Goal: Information Seeking & Learning: Learn about a topic

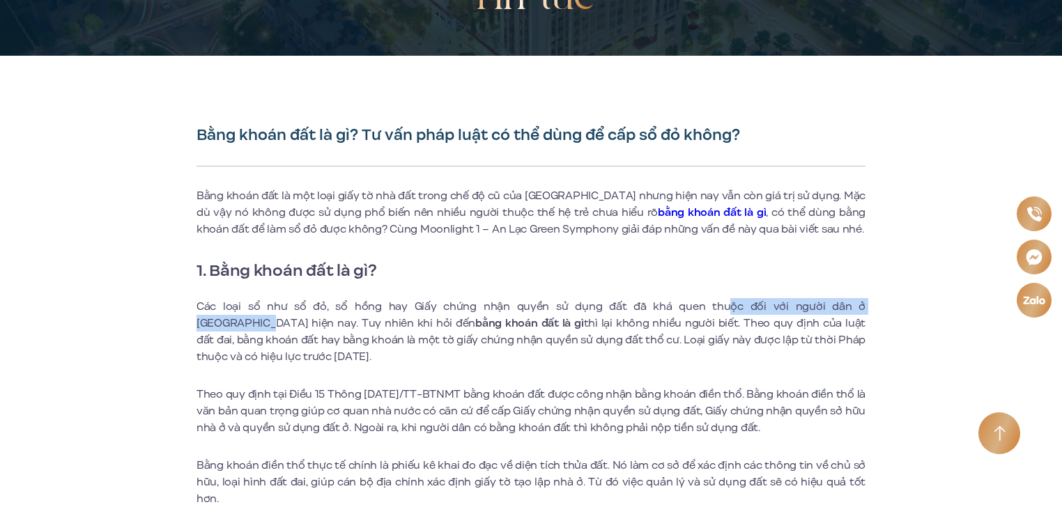
drag, startPoint x: 769, startPoint y: 308, endPoint x: 833, endPoint y: 308, distance: 63.4
click at [833, 308] on p "Các loại sổ như sổ đỏ, sổ hồng hay Giấy chứng nhận quyền sử dụng đất đã khá que…" at bounding box center [530, 331] width 669 height 67
drag, startPoint x: 833, startPoint y: 308, endPoint x: 764, endPoint y: 354, distance: 82.9
click at [764, 354] on p "Các loại sổ như sổ đỏ, sổ hồng hay Giấy chứng nhận quyền sử dụng đất đã khá que…" at bounding box center [530, 331] width 669 height 67
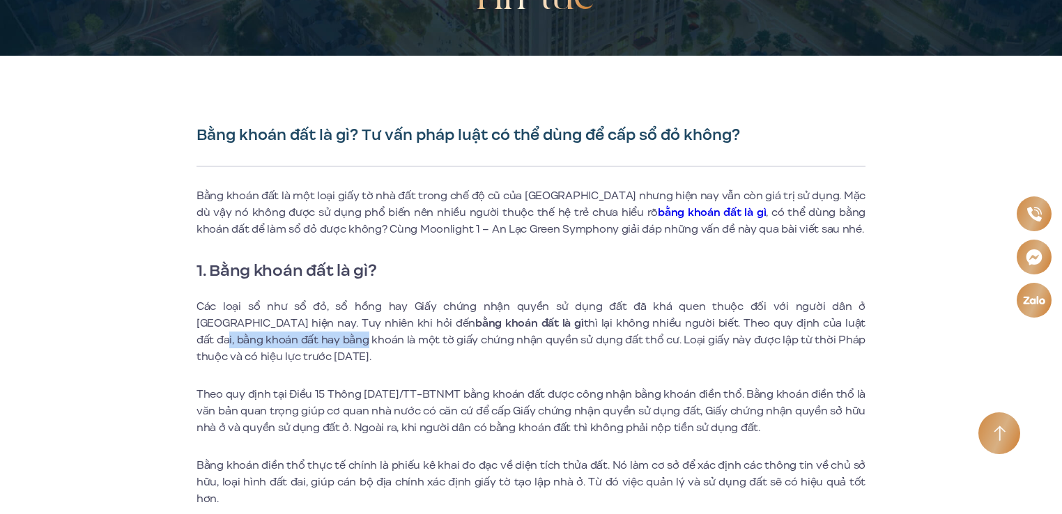
drag, startPoint x: 811, startPoint y: 320, endPoint x: 861, endPoint y: 317, distance: 50.2
click at [861, 317] on p "Các loại sổ như sổ đỏ, sổ hồng hay Giấy chứng nhận quyền sử dụng đất đã khá que…" at bounding box center [530, 331] width 669 height 67
drag, startPoint x: 861, startPoint y: 317, endPoint x: 622, endPoint y: 375, distance: 245.9
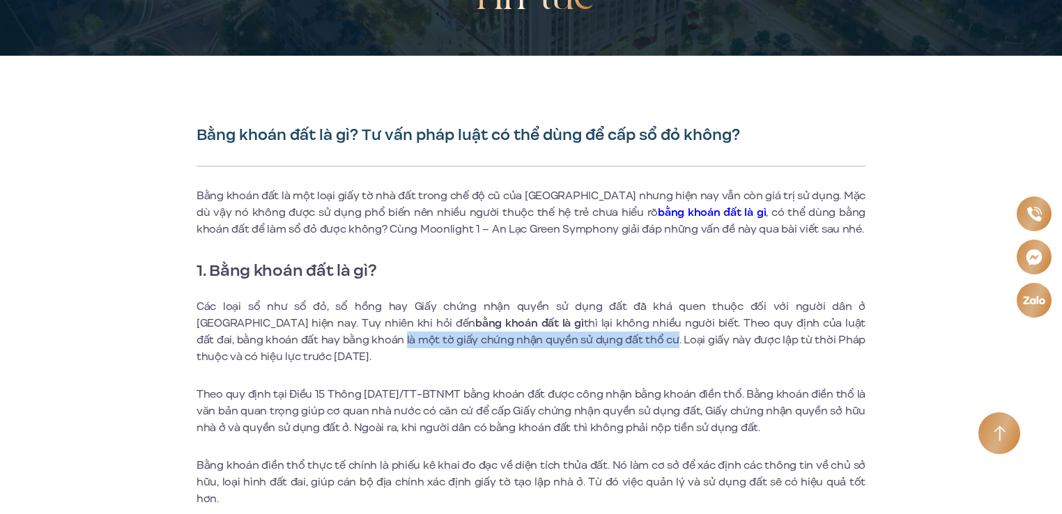
drag, startPoint x: 229, startPoint y: 333, endPoint x: 499, endPoint y: 333, distance: 270.3
click at [499, 333] on p "Các loại sổ như sổ đỏ, sổ hồng hay Giấy chứng nhận quyền sử dụng đất đã khá que…" at bounding box center [530, 331] width 669 height 67
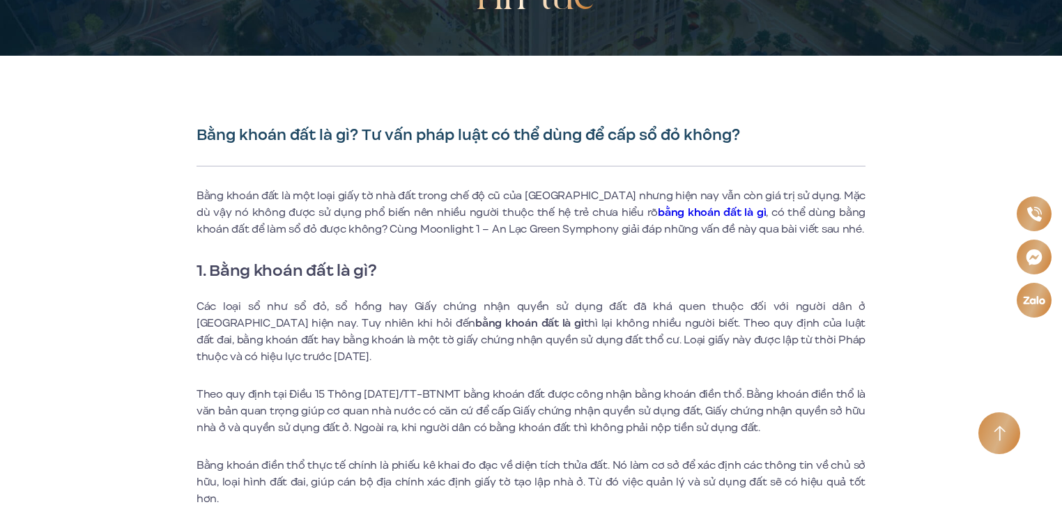
drag, startPoint x: 499, startPoint y: 333, endPoint x: 457, endPoint y: 361, distance: 50.2
click at [457, 361] on p "Các loại sổ như sổ đỏ, sổ hồng hay Giấy chứng nhận quyền sử dụng đất đã khá que…" at bounding box center [530, 331] width 669 height 67
drag, startPoint x: 553, startPoint y: 330, endPoint x: 760, endPoint y: 323, distance: 207.0
click at [760, 323] on p "Các loại sổ như sổ đỏ, sổ hồng hay Giấy chứng nhận quyền sử dụng đất đã khá que…" at bounding box center [530, 331] width 669 height 67
drag, startPoint x: 760, startPoint y: 323, endPoint x: 401, endPoint y: 384, distance: 364.6
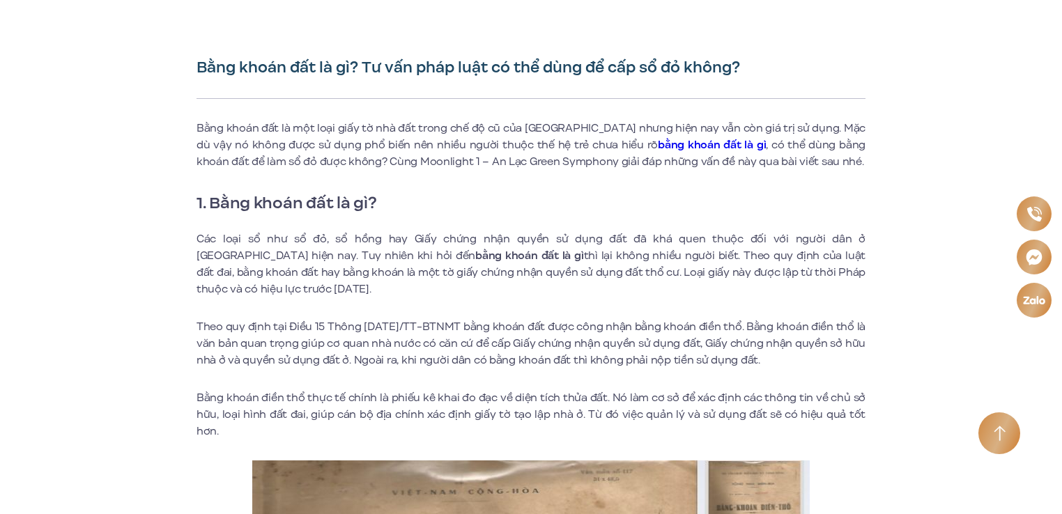
scroll to position [348, 0]
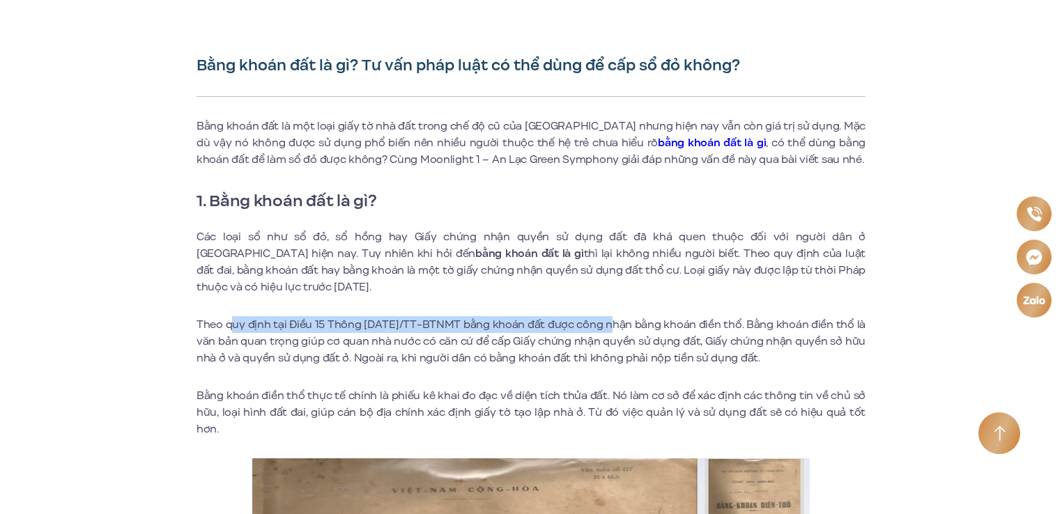
drag, startPoint x: 233, startPoint y: 330, endPoint x: 605, endPoint y: 325, distance: 372.1
click at [605, 325] on p "Theo quy định tại Điều 15 Thông [DATE]/TT-BTNMT bằng khoán đất được công nhận b…" at bounding box center [530, 341] width 669 height 50
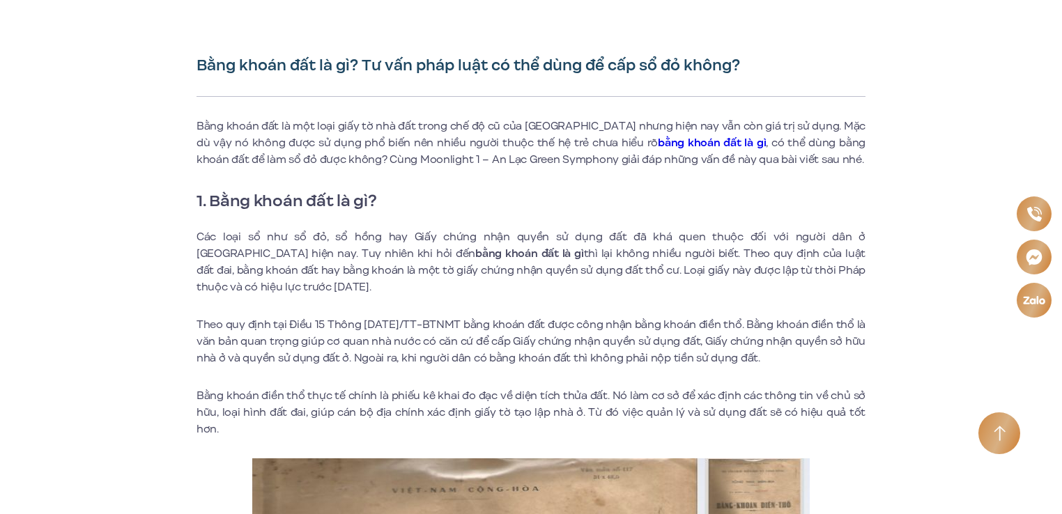
drag, startPoint x: 605, startPoint y: 325, endPoint x: 521, endPoint y: 368, distance: 94.7
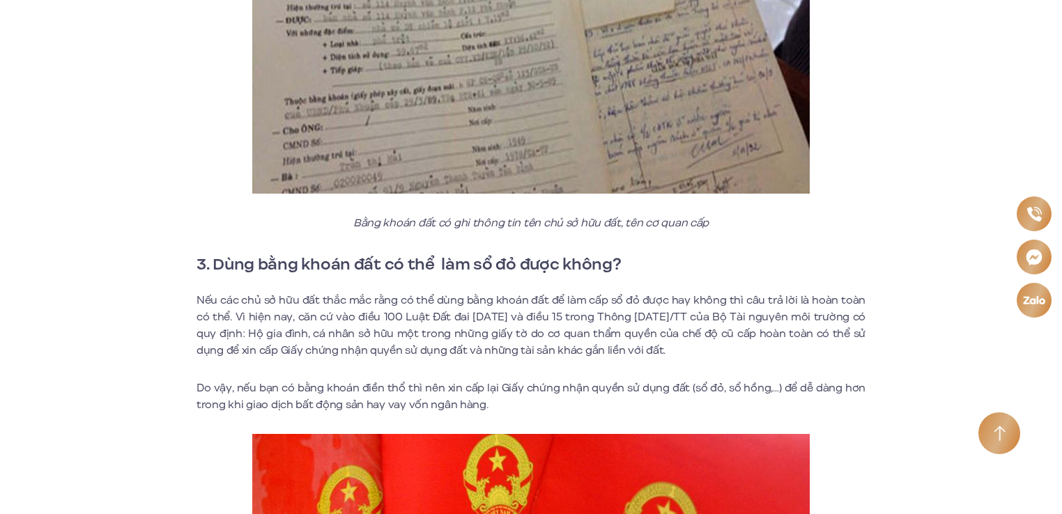
scroll to position [1881, 0]
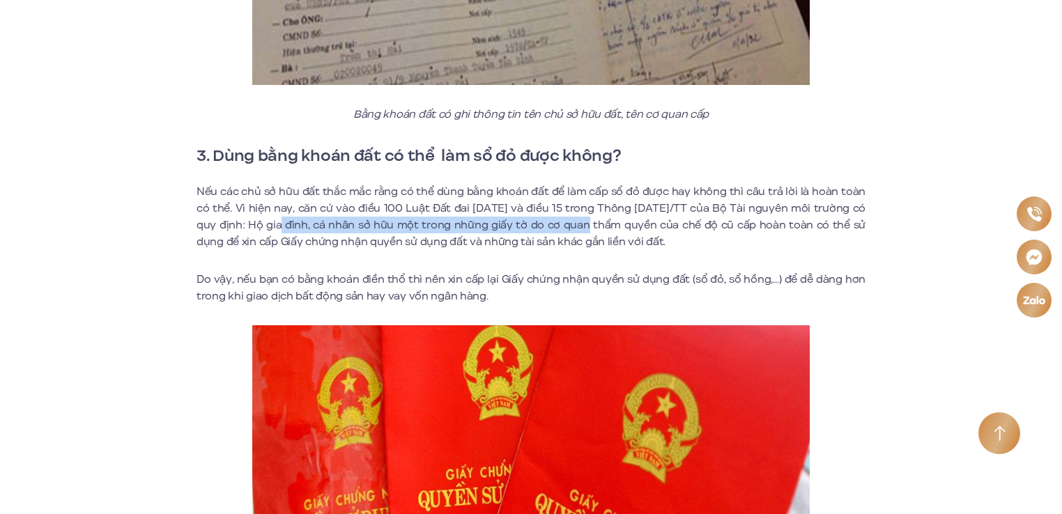
drag, startPoint x: 270, startPoint y: 208, endPoint x: 560, endPoint y: 212, distance: 289.9
click at [560, 212] on p "Nếu các chủ sở hữu đất thắc mắc rằng có thể dùng bằng khoán đất để làm cấp sổ đ…" at bounding box center [530, 216] width 669 height 67
drag, startPoint x: 560, startPoint y: 212, endPoint x: 542, endPoint y: 236, distance: 30.4
drag, startPoint x: 542, startPoint y: 236, endPoint x: 669, endPoint y: 233, distance: 126.9
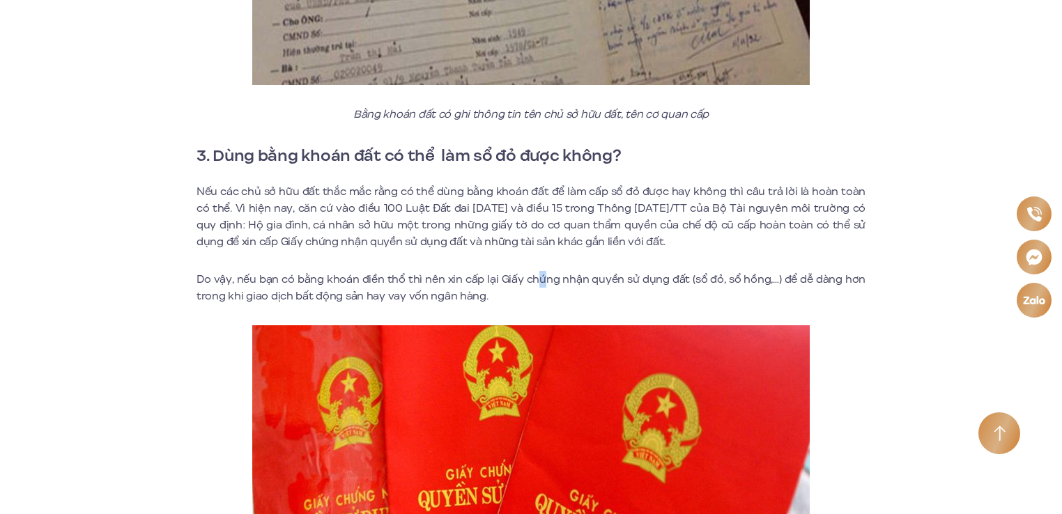
click at [669, 233] on p "Nếu các chủ sở hữu đất thắc mắc rằng có thể dùng bằng khoán đất để làm cấp sổ đ…" at bounding box center [530, 216] width 669 height 67
drag, startPoint x: 669, startPoint y: 233, endPoint x: 366, endPoint y: 243, distance: 302.6
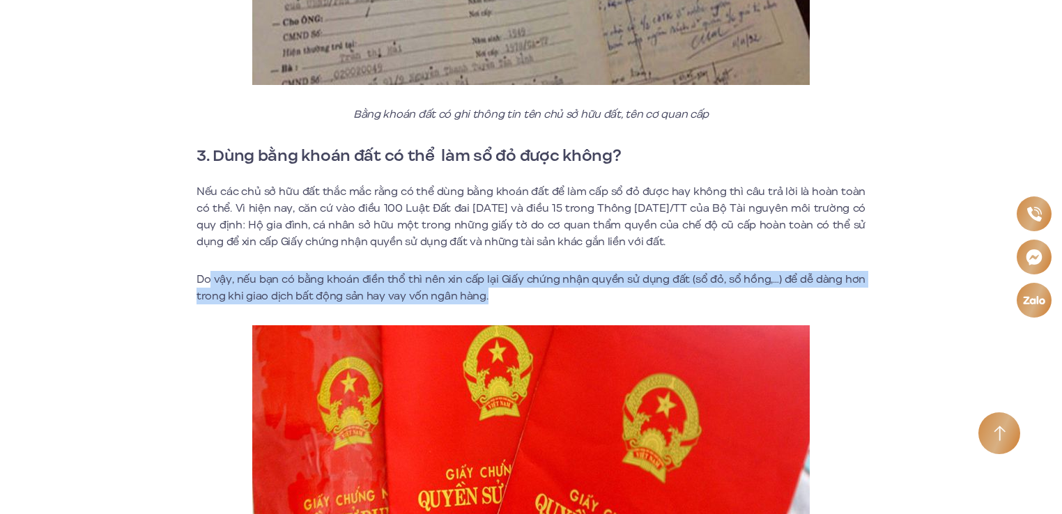
drag, startPoint x: 210, startPoint y: 266, endPoint x: 543, endPoint y: 272, distance: 333.1
click at [543, 272] on p "Do vậy, nếu bạn có bằng khoán điền thổ thì nên xin cấp lại Giấy chứng nhận quyề…" at bounding box center [530, 287] width 669 height 33
drag, startPoint x: 543, startPoint y: 272, endPoint x: 479, endPoint y: 288, distance: 66.1
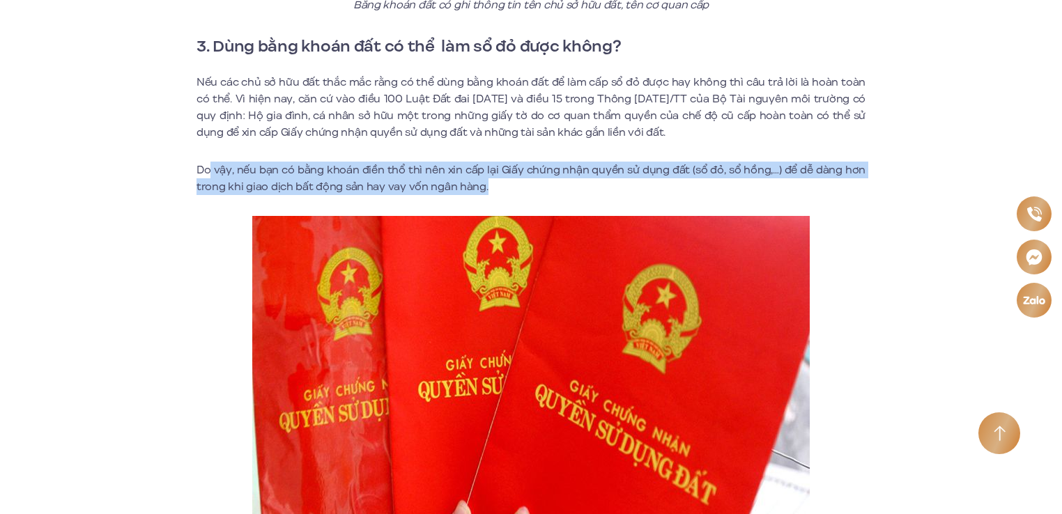
scroll to position [2020, 0]
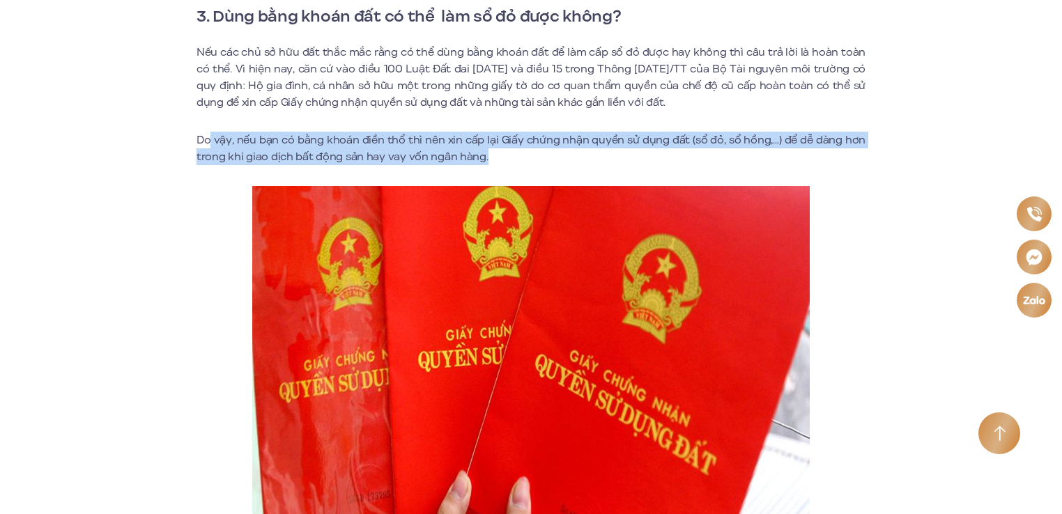
click at [569, 132] on p "Do vậy, nếu bạn có bằng khoán điền thổ thì nên xin cấp lại Giấy chứng nhận quyề…" at bounding box center [530, 148] width 669 height 33
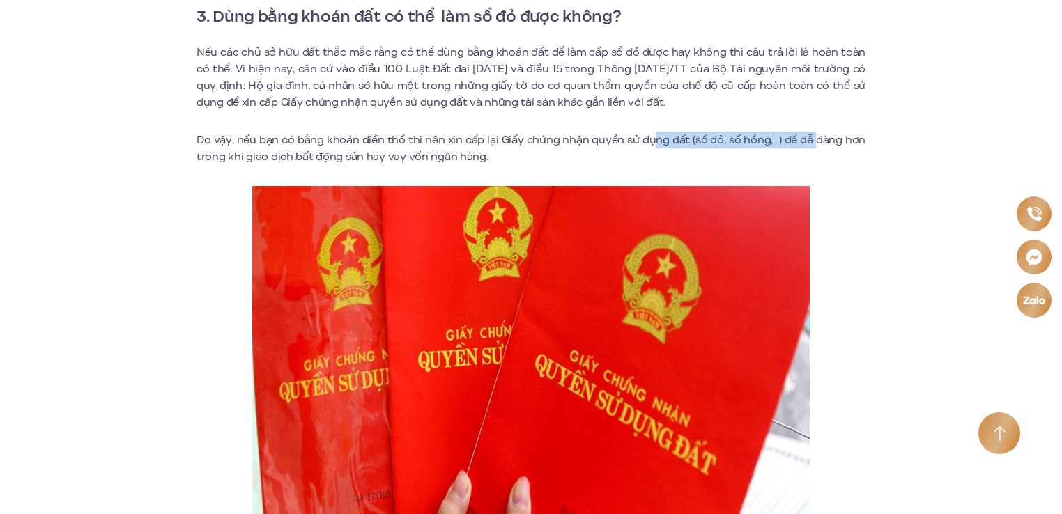
drag, startPoint x: 689, startPoint y: 122, endPoint x: 816, endPoint y: 122, distance: 126.8
click at [816, 132] on p "Do vậy, nếu bạn có bằng khoán điền thổ thì nên xin cấp lại Giấy chứng nhận quyề…" at bounding box center [530, 148] width 669 height 33
click at [462, 137] on p "Do vậy, nếu bạn có bằng khoán điền thổ thì nên xin cấp lại Giấy chứng nhận quyề…" at bounding box center [530, 148] width 669 height 33
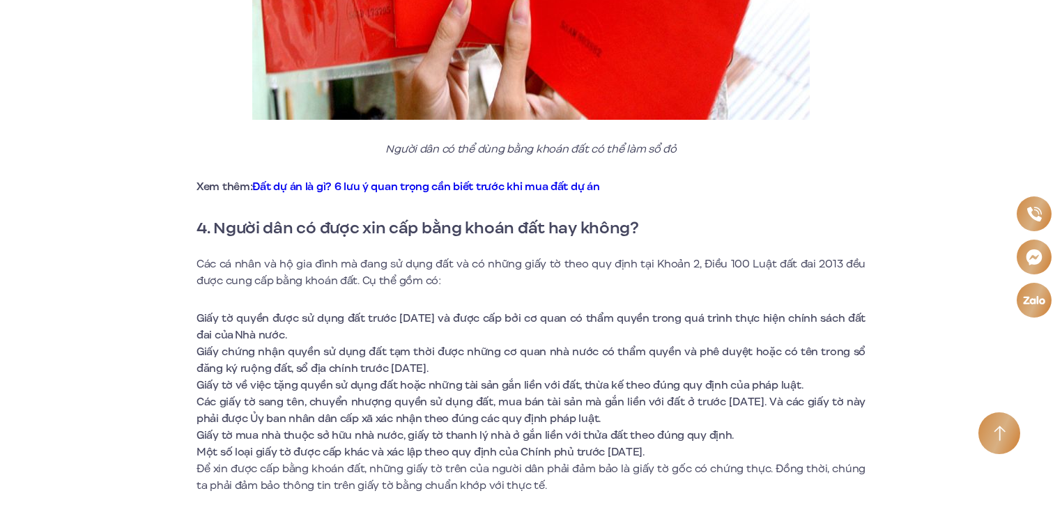
scroll to position [2508, 0]
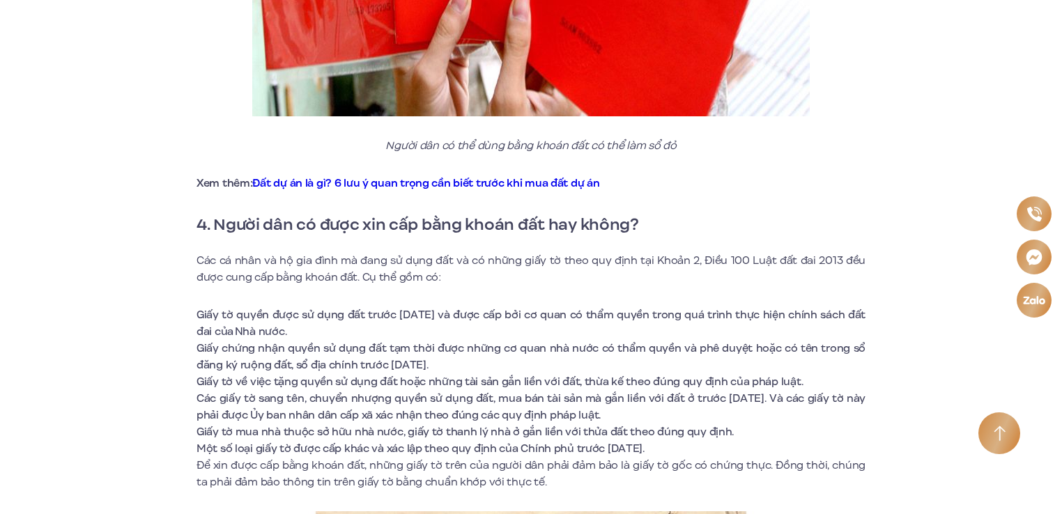
drag, startPoint x: 308, startPoint y: 304, endPoint x: 562, endPoint y: 319, distance: 254.1
click at [562, 319] on li "Giấy tờ quyền được sử dụng đất trước [DATE] và được cấp bởi cơ quan có thẩm quy…" at bounding box center [530, 323] width 669 height 33
drag, startPoint x: 562, startPoint y: 319, endPoint x: 453, endPoint y: 364, distance: 117.5
click at [453, 373] on li "Giấy tờ về việc tặng quyền sử dụng đất hoặc những tài sản gắn liền với đất, thừ…" at bounding box center [530, 381] width 669 height 17
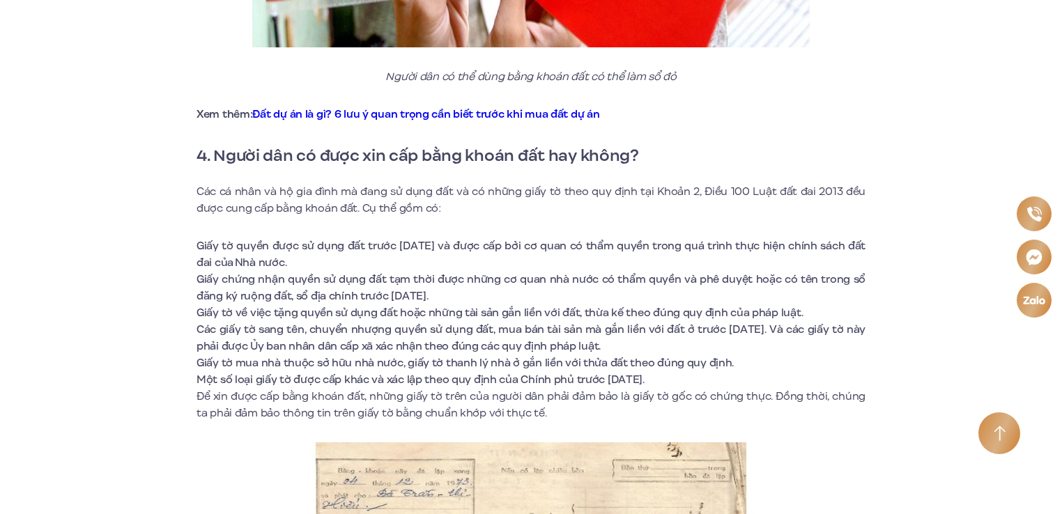
scroll to position [2578, 0]
drag, startPoint x: 336, startPoint y: 272, endPoint x: 562, endPoint y: 271, distance: 225.7
click at [562, 271] on li "Giấy chứng nhận quyền sử dụng đất tạm thời được những cơ quan nhà nước có thẩm …" at bounding box center [530, 286] width 669 height 33
drag, startPoint x: 562, startPoint y: 271, endPoint x: 411, endPoint y: 288, distance: 151.5
click at [411, 304] on li "Giấy tờ về việc tặng quyền sử dụng đất hoặc những tài sản gắn liền với đất, thừ…" at bounding box center [530, 312] width 669 height 17
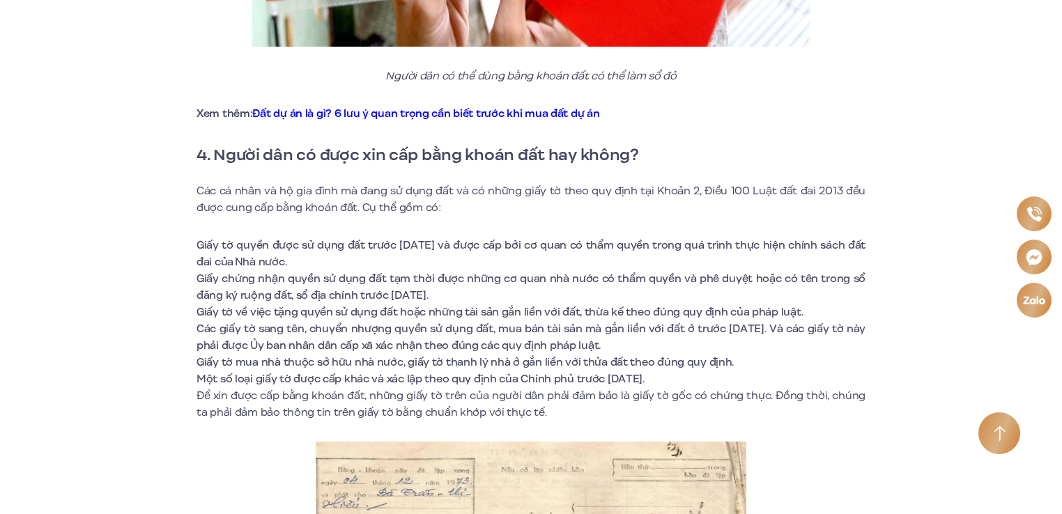
drag, startPoint x: 343, startPoint y: 258, endPoint x: 826, endPoint y: 282, distance: 484.1
click at [826, 282] on li "Giấy chứng nhận quyền sử dụng đất tạm thời được những cơ quan nhà nước có thẩm …" at bounding box center [530, 286] width 669 height 33
drag, startPoint x: 826, startPoint y: 282, endPoint x: 605, endPoint y: 327, distance: 226.0
click at [605, 327] on li "Các giấy tờ sang tên, chuyển nhượng quyền sử dụng đất, mua bán tài sản mà gắn l…" at bounding box center [530, 336] width 669 height 33
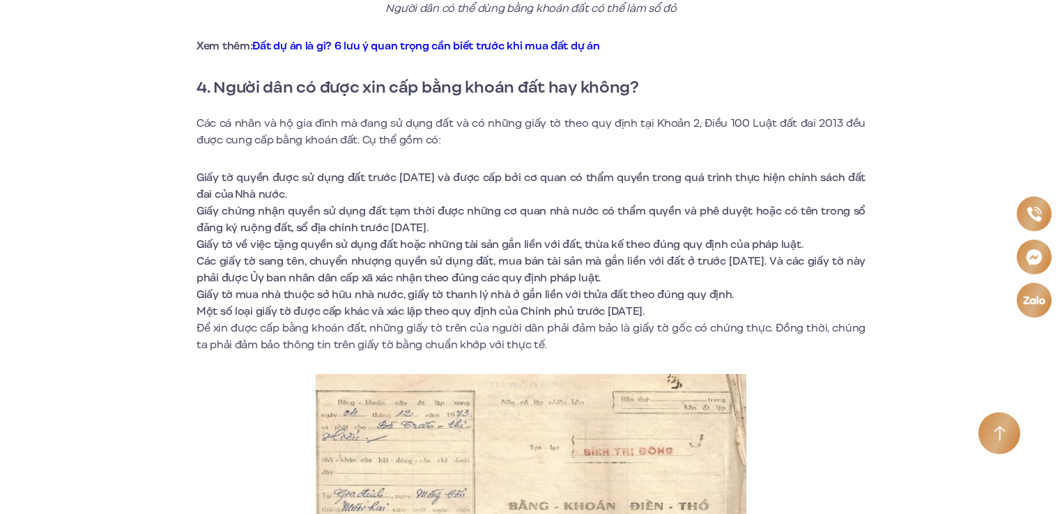
scroll to position [2648, 0]
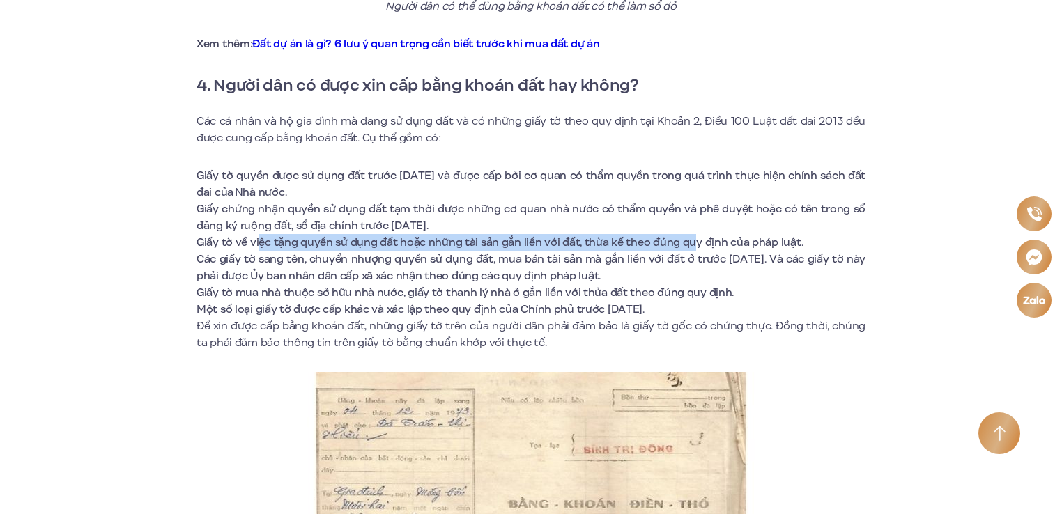
drag, startPoint x: 259, startPoint y: 223, endPoint x: 697, endPoint y: 226, distance: 437.6
click at [697, 234] on li "Giấy tờ về việc tặng quyền sử dụng đất hoặc những tài sản gắn liền với đất, thừ…" at bounding box center [530, 242] width 669 height 17
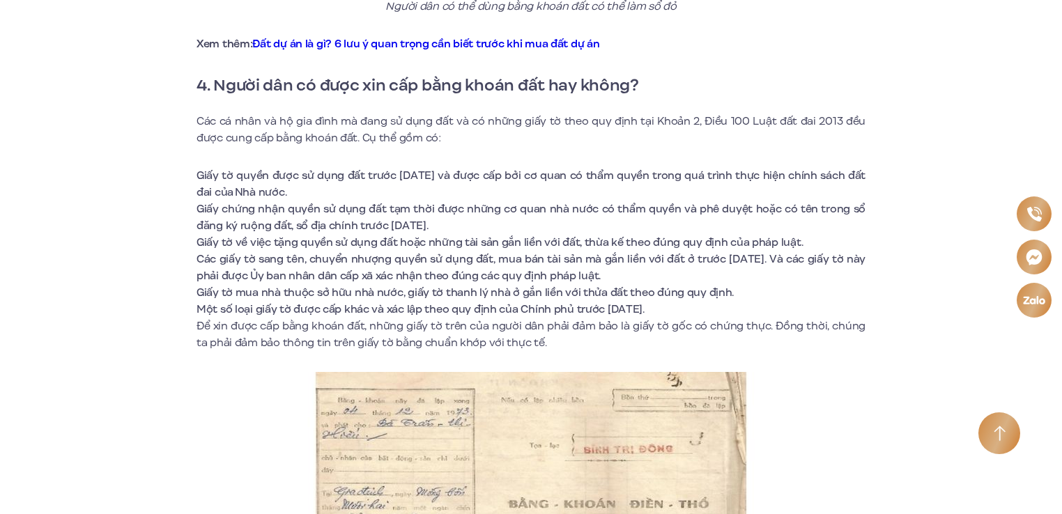
drag, startPoint x: 697, startPoint y: 226, endPoint x: 494, endPoint y: 276, distance: 208.7
click at [494, 284] on li "Giấy tờ mua nhà thuộc sở hữu nhà nước, giấy tờ thanh lý nhà ở gắn liền với thửa…" at bounding box center [530, 292] width 669 height 17
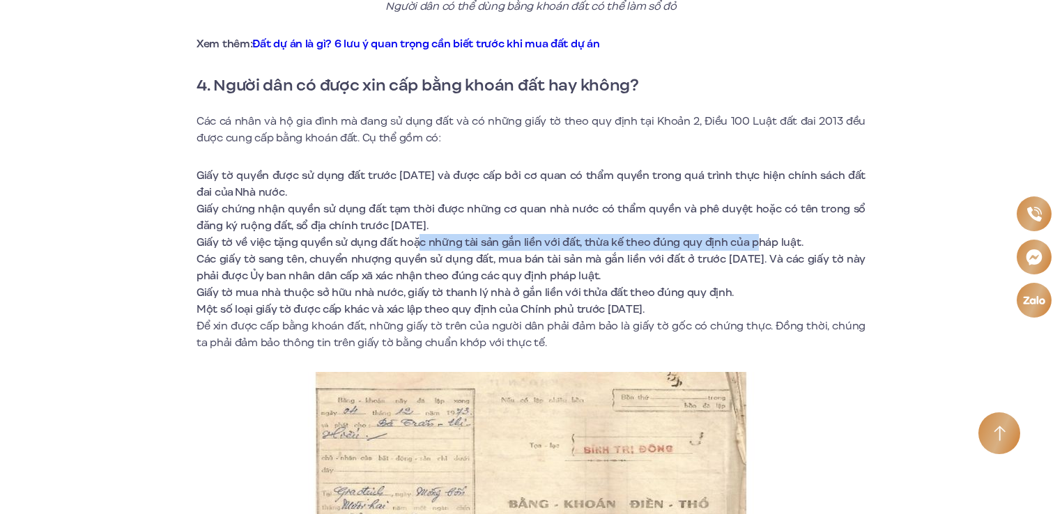
drag, startPoint x: 418, startPoint y: 222, endPoint x: 755, endPoint y: 221, distance: 337.2
click at [755, 234] on li "Giấy tờ về việc tặng quyền sử dụng đất hoặc những tài sản gắn liền với đất, thừ…" at bounding box center [530, 242] width 669 height 17
drag, startPoint x: 755, startPoint y: 221, endPoint x: 469, endPoint y: 231, distance: 286.5
click at [469, 234] on li "Giấy tờ về việc tặng quyền sử dụng đất hoặc những tài sản gắn liền với đất, thừ…" at bounding box center [530, 242] width 669 height 17
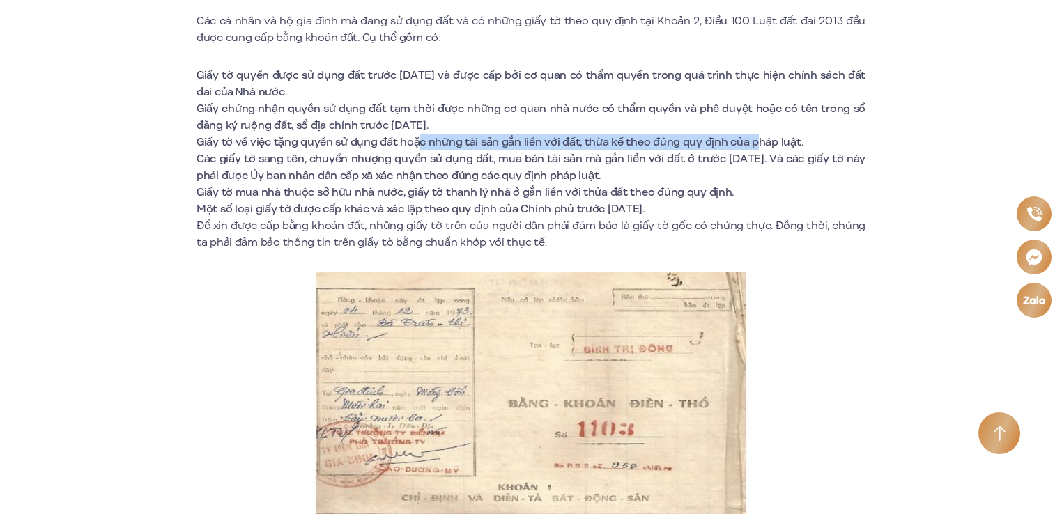
scroll to position [2787, 0]
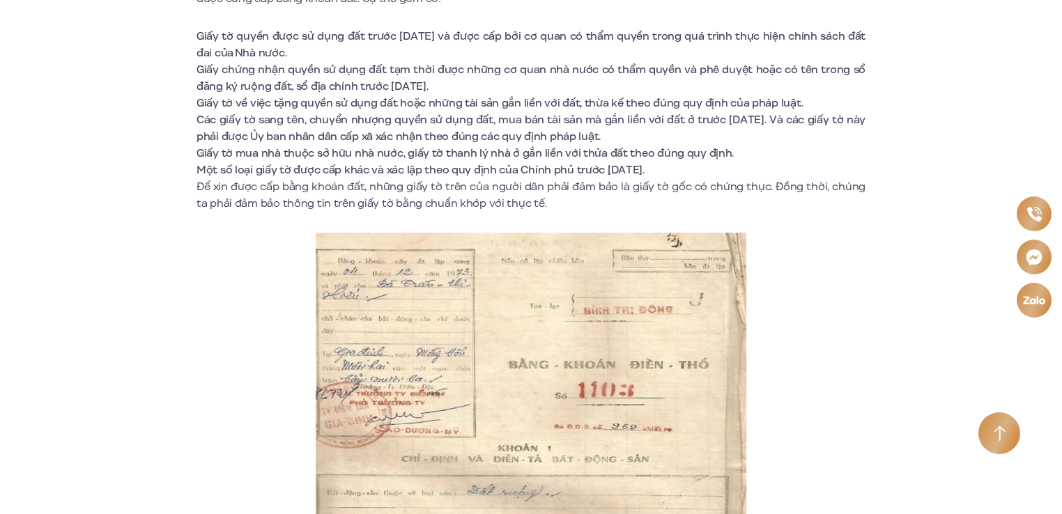
click at [471, 145] on li "Giấy tờ mua nhà thuộc sở hữu nhà nước, giấy tờ thanh lý nhà ở gắn liền với thửa…" at bounding box center [530, 153] width 669 height 17
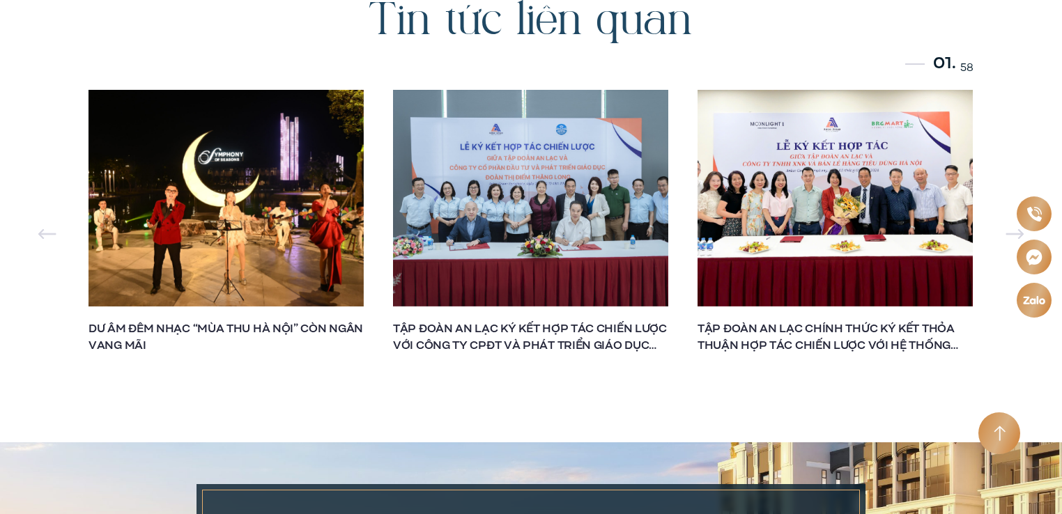
scroll to position [6828, 0]
